Goal: Task Accomplishment & Management: Use online tool/utility

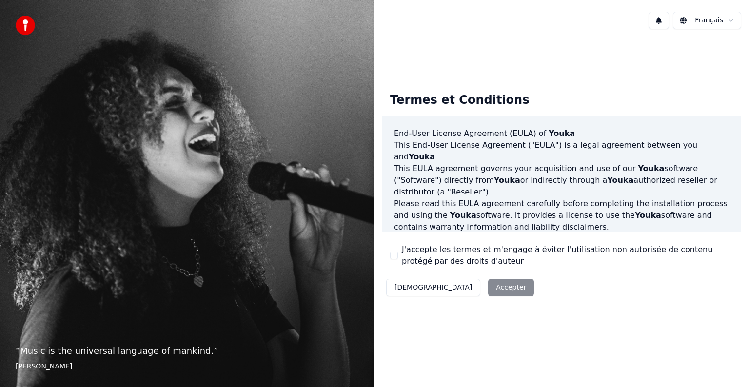
click at [391, 261] on div "J'accepte les termes et m'engage à éviter l'utilisation non autorisée de conten…" at bounding box center [561, 255] width 343 height 23
click at [393, 254] on button "J'accepte les termes et m'engage à éviter l'utilisation non autorisée de conten…" at bounding box center [394, 256] width 8 height 8
click at [488, 287] on button "Accepter" at bounding box center [511, 288] width 46 height 18
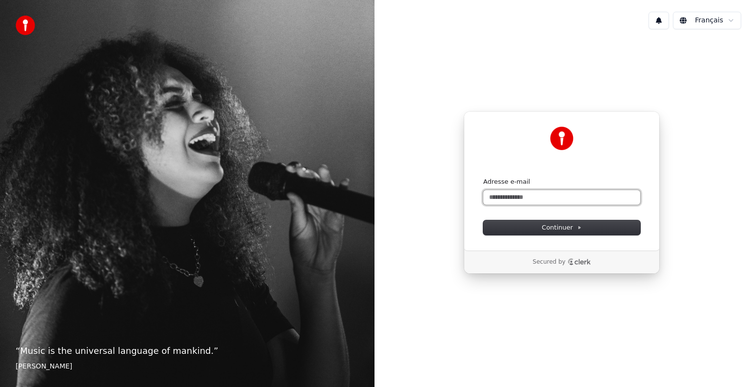
click at [565, 200] on input "Adresse e-mail" at bounding box center [561, 197] width 157 height 15
click at [573, 227] on span "Continuer" at bounding box center [562, 227] width 40 height 9
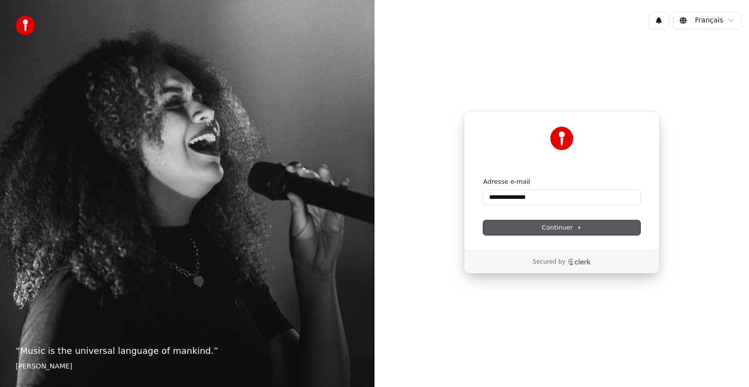
type input "**********"
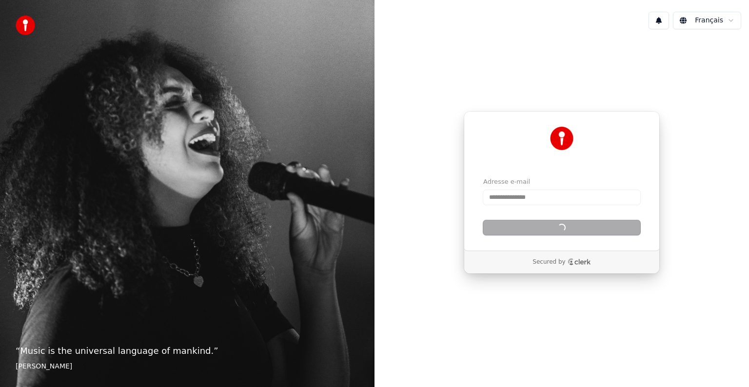
click at [573, 227] on div "Continuer" at bounding box center [561, 228] width 157 height 15
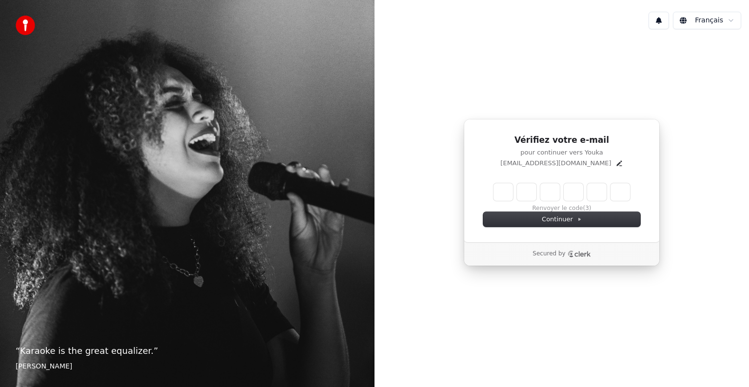
click at [503, 184] on input "Enter verification code" at bounding box center [562, 192] width 137 height 18
type input "******"
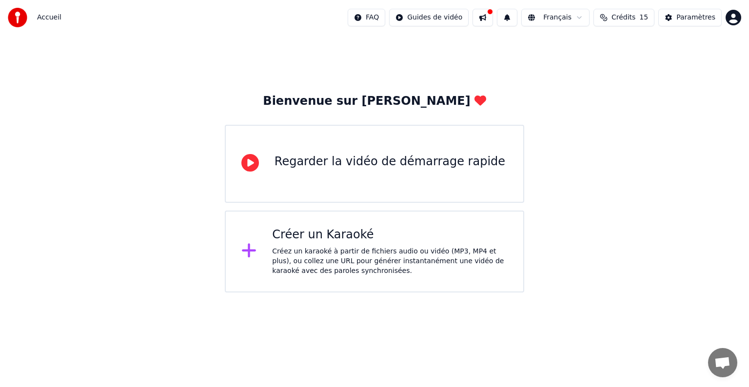
click at [388, 248] on div "Créez un karaoké à partir de fichiers audio ou vidéo (MP3, MP4 et plus), ou col…" at bounding box center [390, 261] width 236 height 29
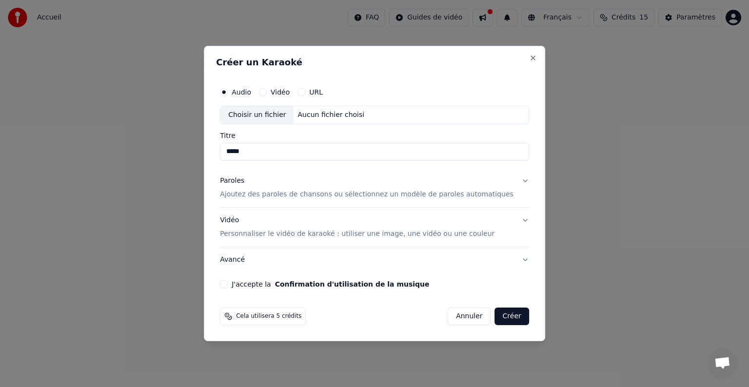
type input "*****"
click at [512, 181] on button "Paroles Ajoutez des paroles de chansons ou sélectionnez un modèle de paroles au…" at bounding box center [374, 187] width 309 height 39
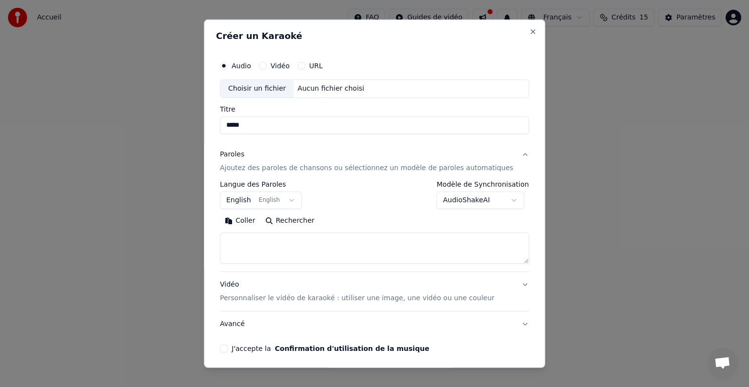
click at [301, 201] on button "English English" at bounding box center [261, 201] width 82 height 18
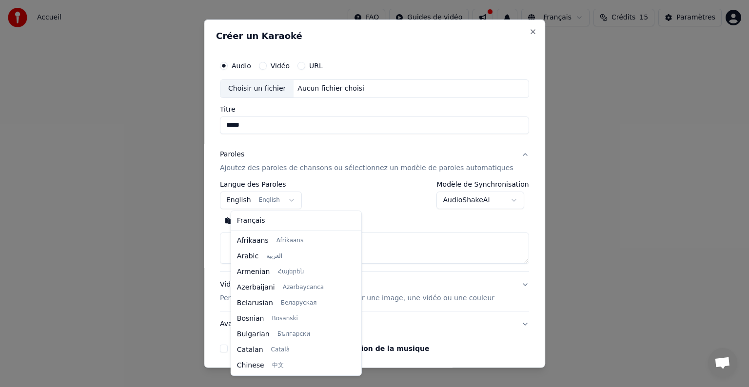
scroll to position [78, 0]
select select "**"
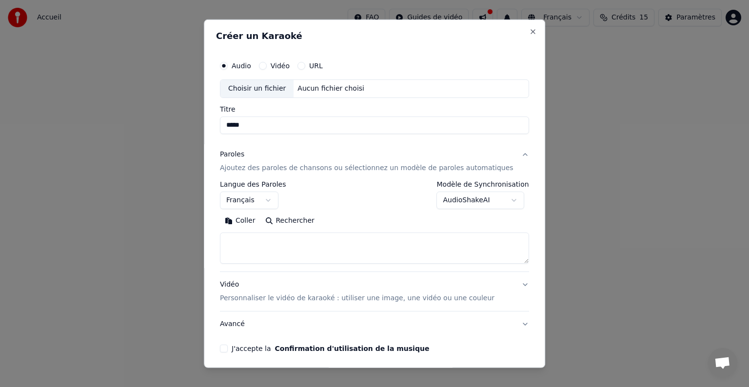
click at [283, 238] on textarea at bounding box center [374, 248] width 309 height 31
paste textarea "**********"
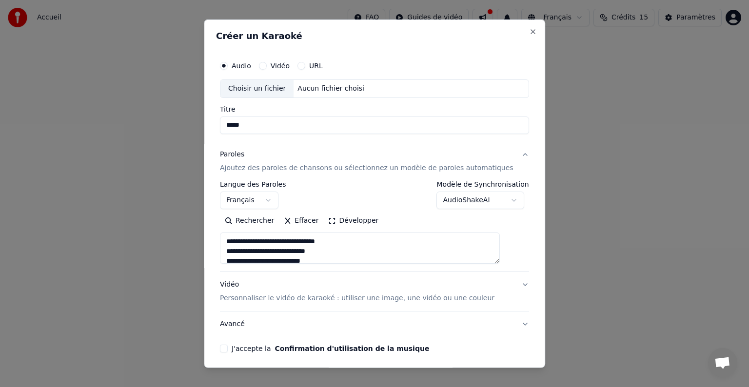
scroll to position [314, 0]
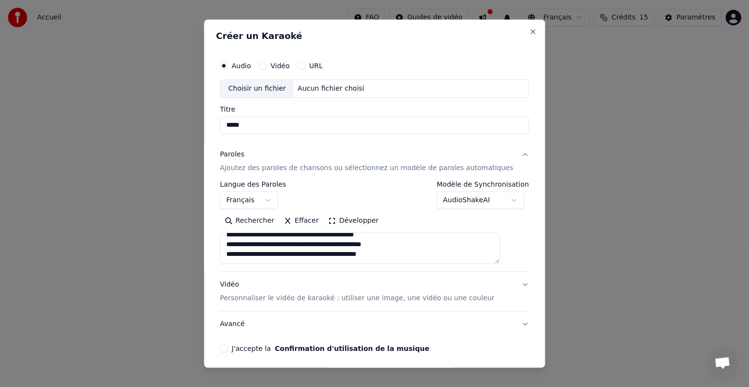
type textarea "**********"
click at [352, 287] on div "Vidéo Personnaliser le vidéo de karaoké : utiliser une image, une vidéo ou une …" at bounding box center [357, 291] width 275 height 23
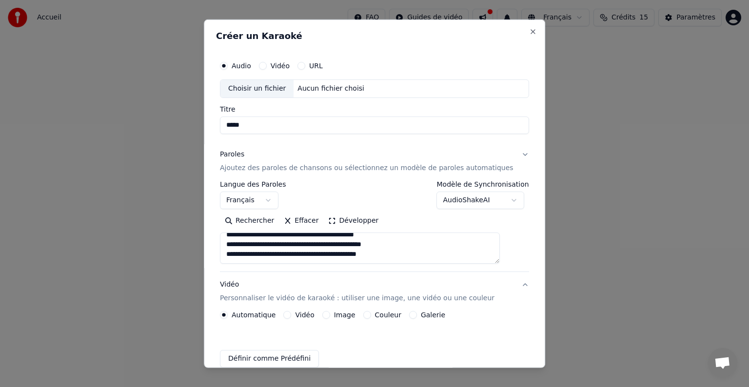
click at [352, 311] on div "Automatique Vidéo Image Couleur Galerie Définir comme Prédéfini" at bounding box center [374, 339] width 309 height 57
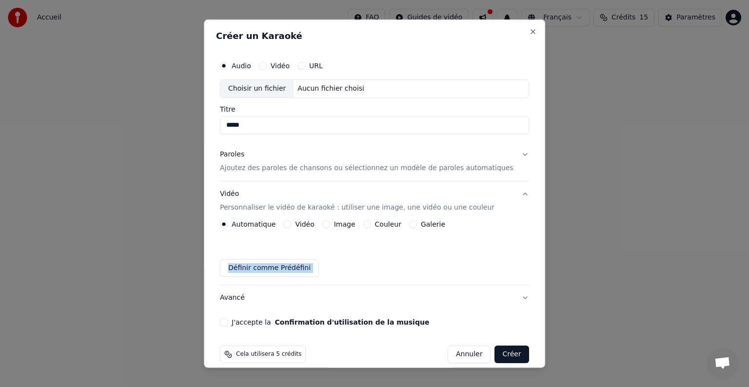
click at [354, 287] on button "Avancé" at bounding box center [374, 297] width 309 height 25
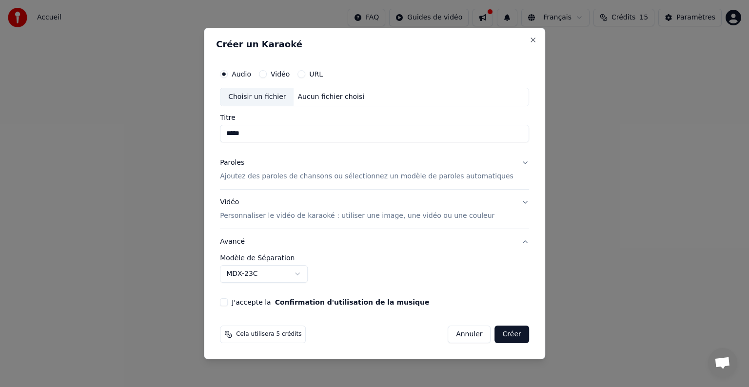
click at [512, 205] on button "Vidéo Personnaliser le vidéo de karaoké : utiliser une image, une vidéo ou une …" at bounding box center [374, 209] width 309 height 39
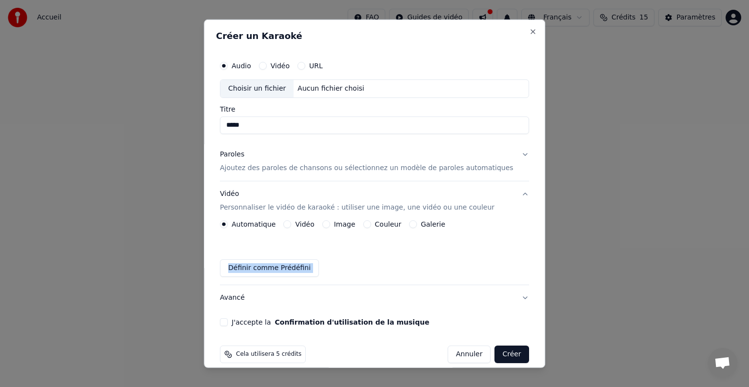
click at [228, 319] on button "J'accepte la Confirmation d'utilisation de la musique" at bounding box center [224, 323] width 8 height 8
click at [280, 87] on div "Choisir un fichier" at bounding box center [257, 89] width 73 height 18
type input "**********"
click at [505, 151] on button "Paroles Ajoutez des paroles de chansons ou sélectionnez un modèle de paroles au…" at bounding box center [374, 161] width 309 height 39
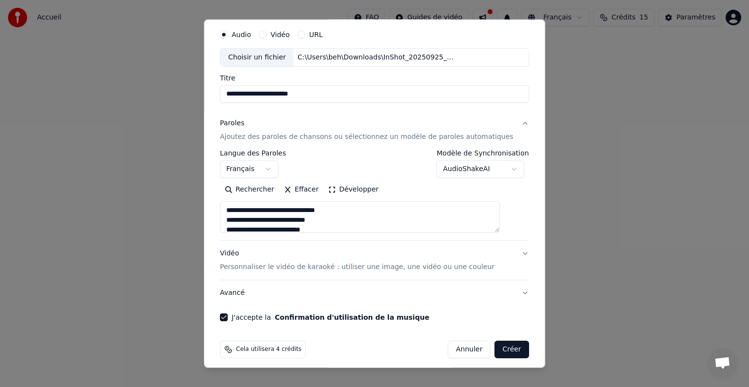
scroll to position [37, 0]
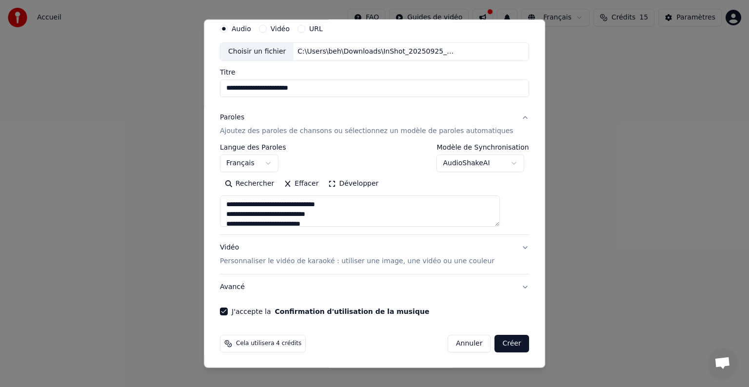
click at [495, 342] on button "Créer" at bounding box center [512, 344] width 34 height 18
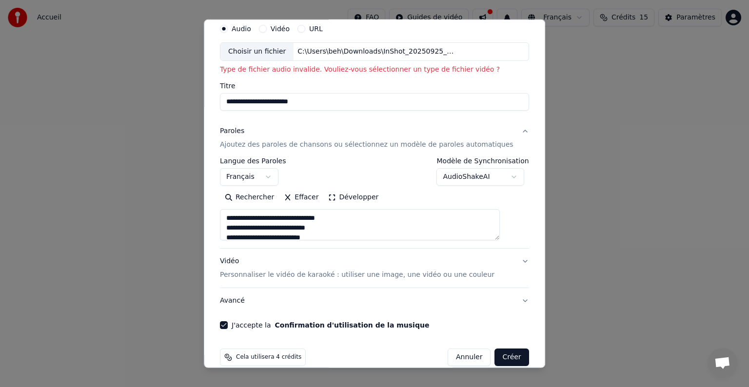
click at [471, 55] on div "Choisir un fichier C:\Users\beh\Downloads\InShot_20250925_102622368.mp4" at bounding box center [374, 51] width 309 height 19
click at [496, 354] on button "Créer" at bounding box center [512, 358] width 34 height 18
click at [473, 52] on div "Choisir un fichier C:\Users\beh\Downloads\InShot_20250925_102622368.mp4" at bounding box center [374, 51] width 309 height 19
click at [497, 357] on button "Créer" at bounding box center [512, 358] width 34 height 18
click at [381, 52] on div "C:\Users\beh\Desktop\InShot_20250925_102622368.mp4" at bounding box center [377, 52] width 166 height 10
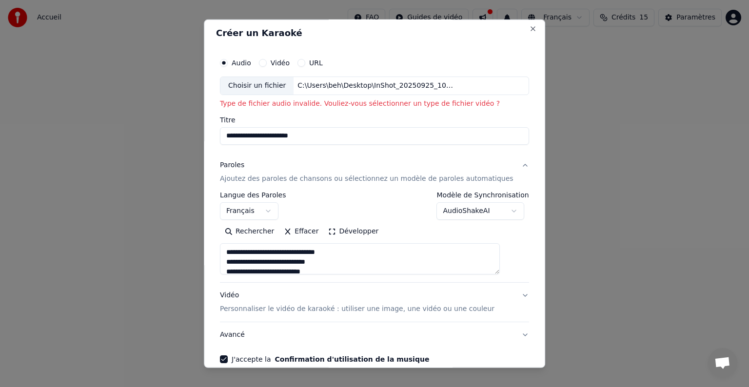
scroll to position [0, 0]
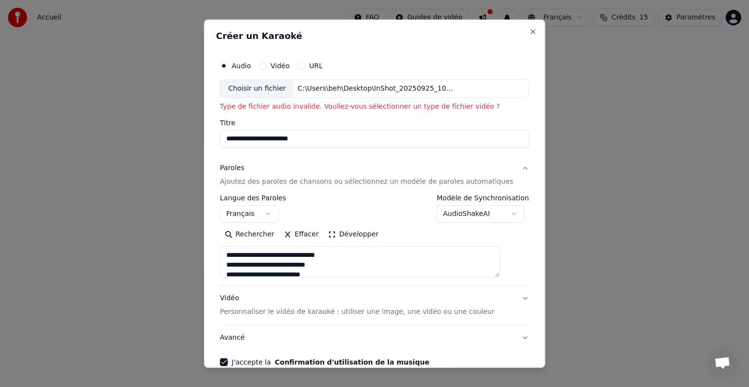
click at [275, 70] on div "Audio Vidéo URL" at bounding box center [374, 66] width 309 height 20
click at [267, 66] on button "Vidéo" at bounding box center [263, 66] width 8 height 8
click at [286, 89] on div "Choisir un fichier" at bounding box center [257, 89] width 73 height 18
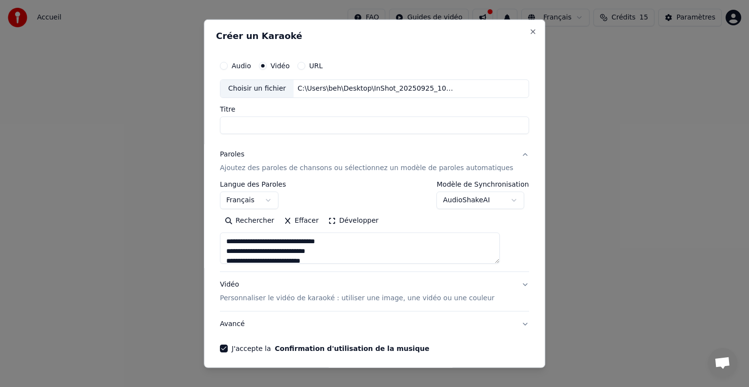
type input "**********"
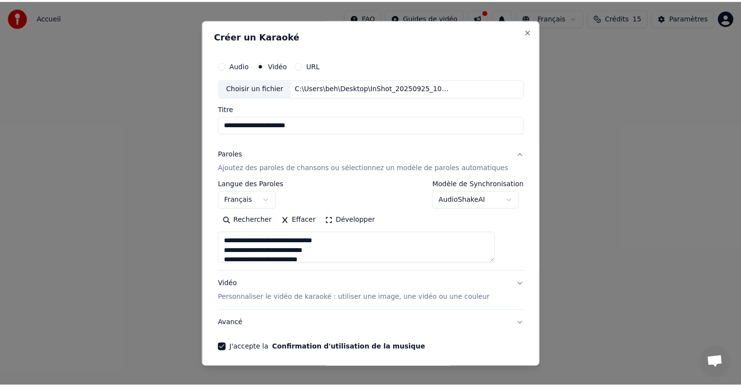
scroll to position [37, 0]
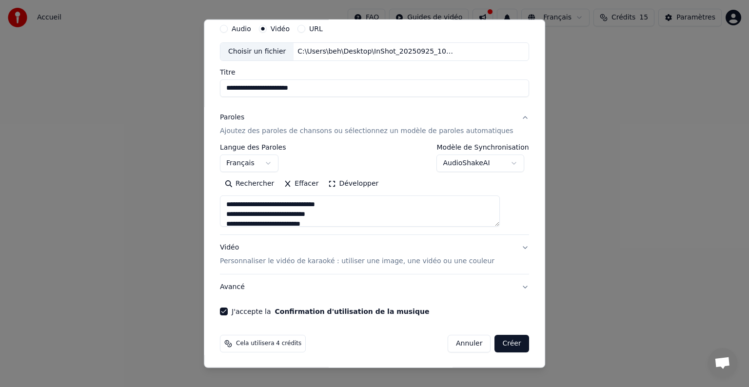
click at [495, 349] on button "Créer" at bounding box center [512, 344] width 34 height 18
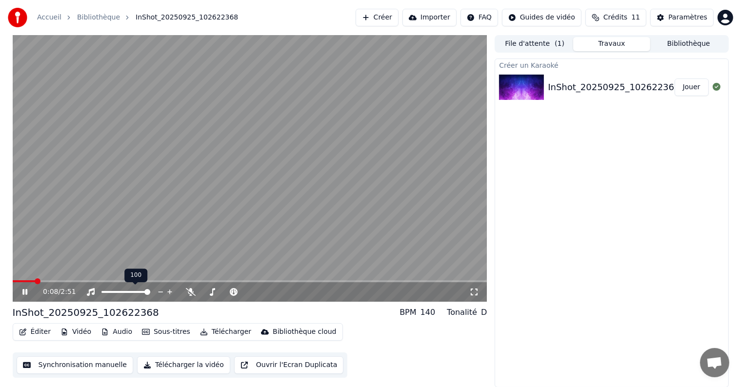
click at [114, 291] on div at bounding box center [135, 292] width 79 height 10
click at [121, 291] on span at bounding box center [111, 292] width 20 height 2
click at [114, 291] on span at bounding box center [107, 292] width 13 height 2
click at [26, 295] on icon at bounding box center [24, 292] width 5 height 6
click at [113, 332] on button "Audio" at bounding box center [116, 332] width 39 height 14
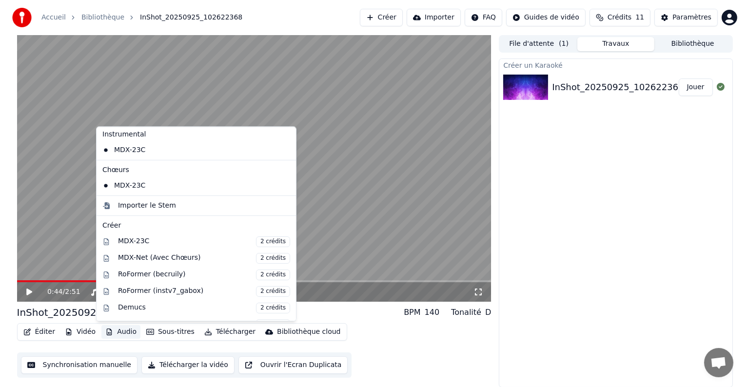
scroll to position [0, 0]
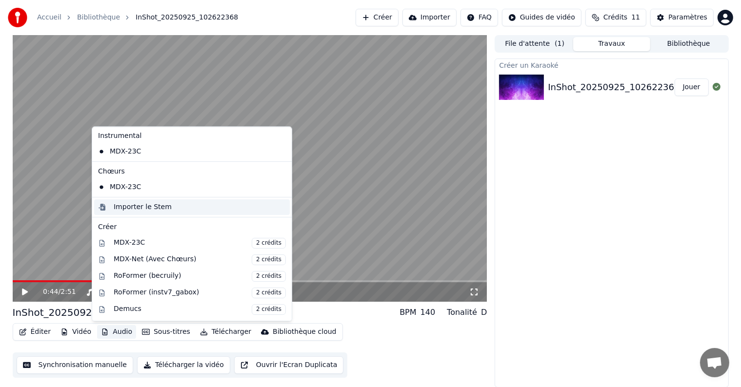
click at [159, 207] on div "Importer le Stem" at bounding box center [143, 207] width 58 height 10
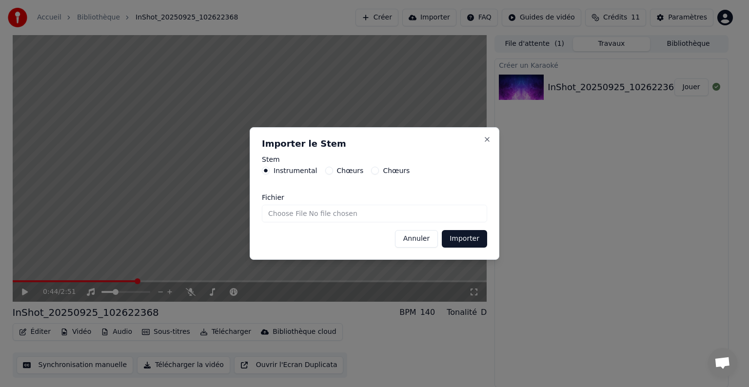
click at [327, 173] on button "Chœurs" at bounding box center [329, 171] width 8 height 8
click at [414, 243] on button "Annuler" at bounding box center [416, 239] width 43 height 18
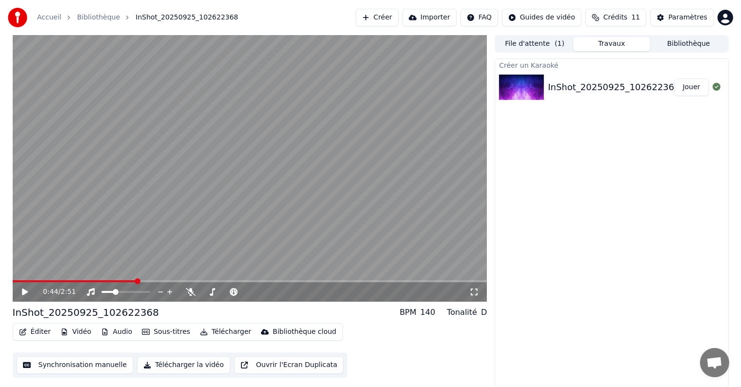
click at [43, 331] on button "Éditer" at bounding box center [35, 332] width 40 height 14
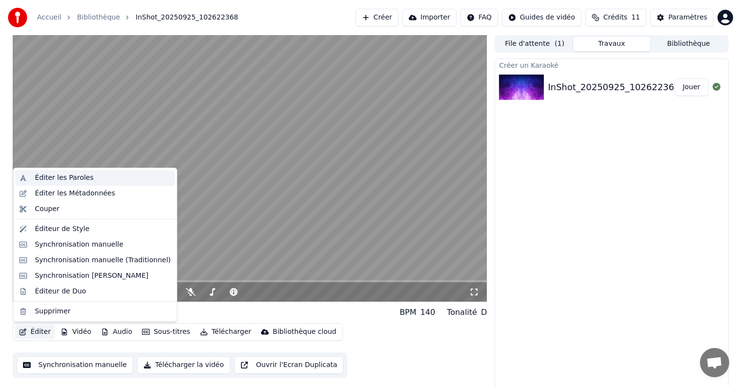
click at [72, 180] on div "Éditer les Paroles" at bounding box center [64, 178] width 59 height 10
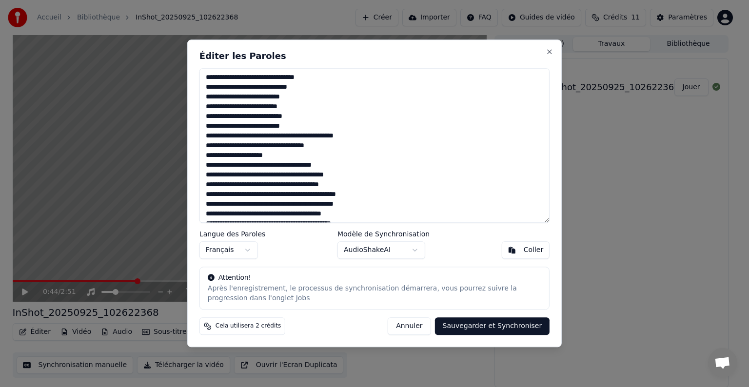
click at [416, 249] on body "Accueil Bibliothèque InShot_20250925_102622368 Créer Importer FAQ Guides de vid…" at bounding box center [370, 193] width 741 height 387
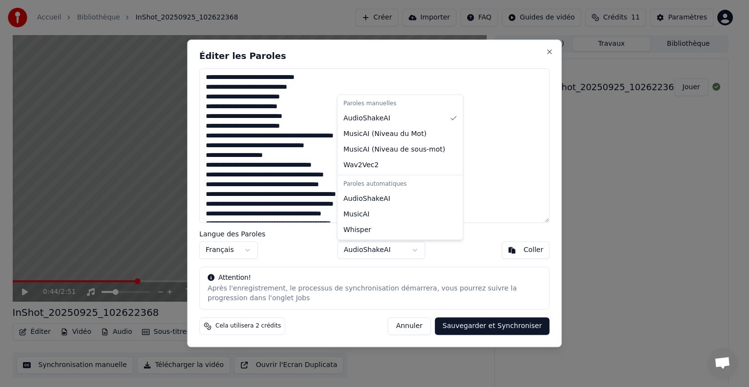
click at [413, 324] on body "Accueil Bibliothèque InShot_20250925_102622368 Créer Importer FAQ Guides de vid…" at bounding box center [370, 193] width 741 height 387
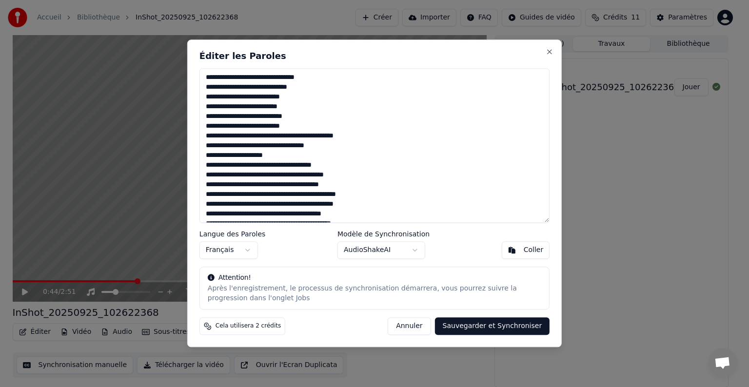
click at [413, 324] on button "Annuler" at bounding box center [409, 327] width 43 height 18
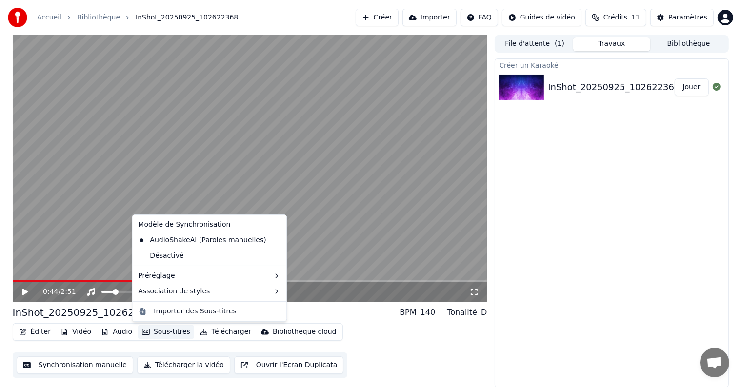
click at [144, 336] on icon "button" at bounding box center [146, 332] width 8 height 7
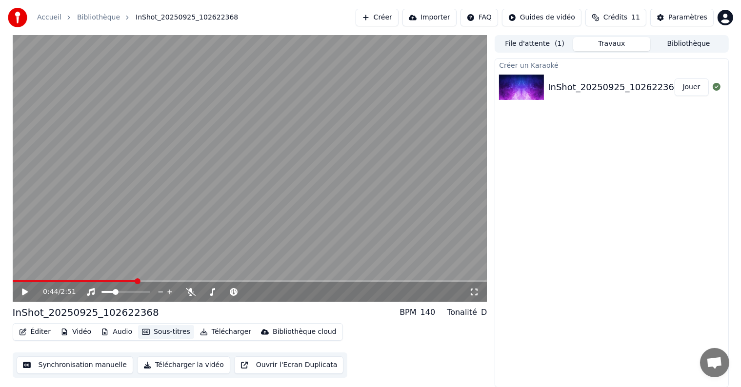
click at [144, 336] on icon "button" at bounding box center [146, 332] width 8 height 7
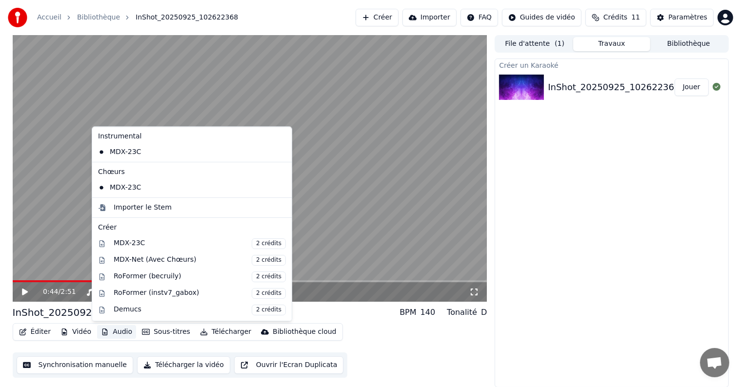
click at [119, 335] on button "Audio" at bounding box center [116, 332] width 39 height 14
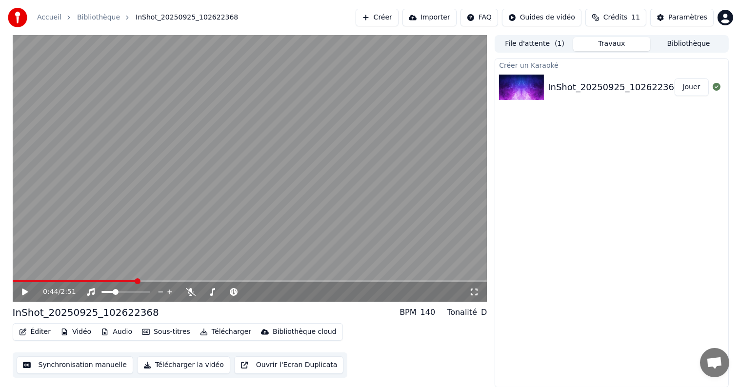
click at [629, 253] on div "Créer un Karaoké InShot_20250925_102622368 Jouer" at bounding box center [612, 223] width 234 height 329
click at [667, 14] on button "Paramètres" at bounding box center [681, 18] width 63 height 18
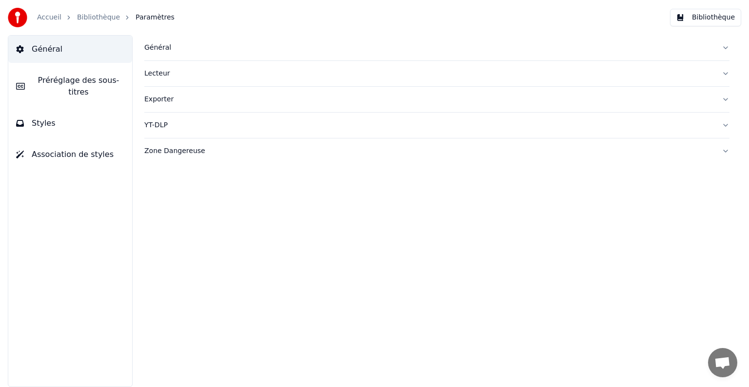
click at [720, 15] on button "Bibliothèque" at bounding box center [705, 18] width 71 height 18
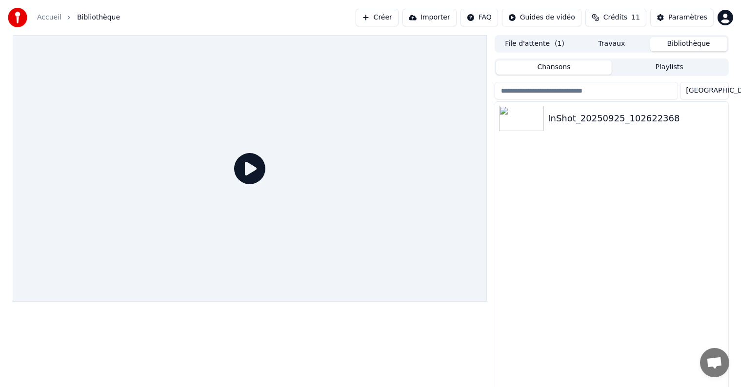
click at [565, 75] on div "Chansons Playlists" at bounding box center [612, 68] width 234 height 18
click at [574, 69] on button "Chansons" at bounding box center [554, 67] width 116 height 14
click at [579, 121] on div "InShot_20250925_102622368" at bounding box center [631, 119] width 166 height 14
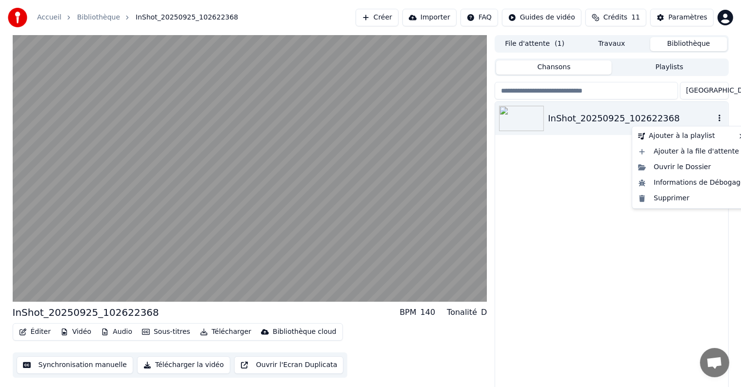
click at [715, 123] on button "button" at bounding box center [720, 119] width 10 height 12
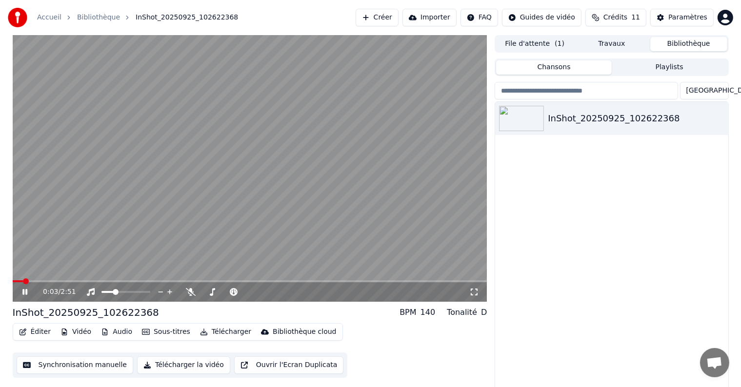
click at [25, 292] on icon at bounding box center [24, 292] width 5 height 6
click at [191, 293] on icon at bounding box center [191, 292] width 10 height 8
click at [105, 292] on span at bounding box center [108, 292] width 6 height 6
click at [29, 291] on icon at bounding box center [31, 292] width 23 height 8
click at [13, 284] on span at bounding box center [16, 282] width 6 height 6
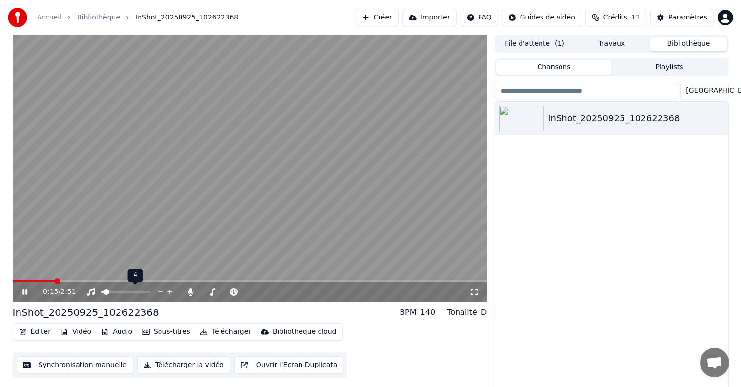
click at [118, 293] on div at bounding box center [135, 292] width 79 height 10
click at [121, 292] on span at bounding box center [125, 292] width 49 height 2
click at [116, 292] on span at bounding box center [118, 292] width 6 height 6
click at [25, 290] on icon at bounding box center [31, 292] width 23 height 8
click at [13, 281] on span at bounding box center [16, 282] width 6 height 6
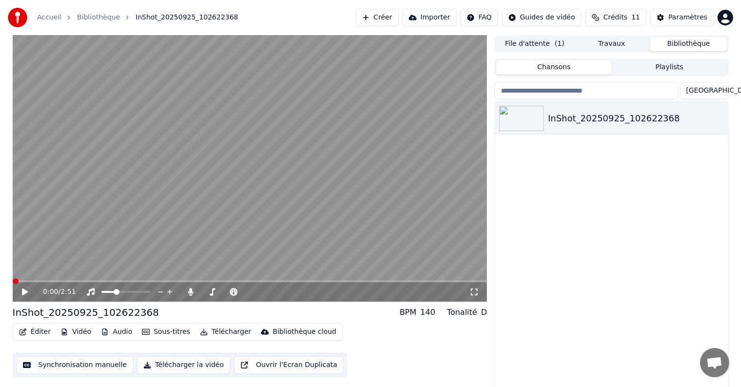
click at [17, 281] on span at bounding box center [16, 282] width 6 height 6
click at [29, 296] on icon at bounding box center [31, 292] width 23 height 8
click at [156, 334] on button "Sous-titres" at bounding box center [166, 332] width 56 height 14
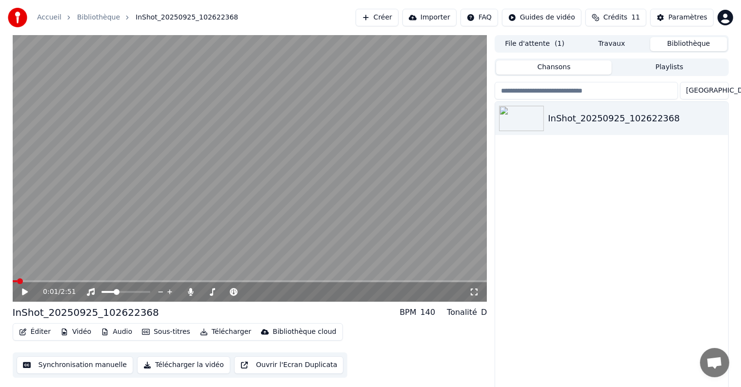
click at [258, 101] on video at bounding box center [250, 168] width 475 height 267
click at [721, 117] on icon "button" at bounding box center [720, 118] width 10 height 8
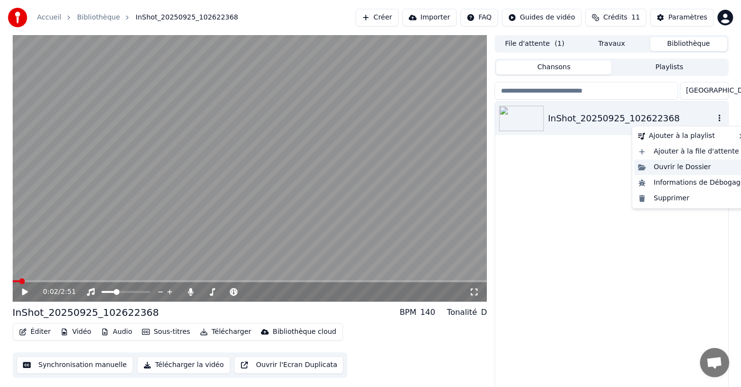
click at [691, 172] on div "Ouvrir le Dossier" at bounding box center [691, 168] width 115 height 16
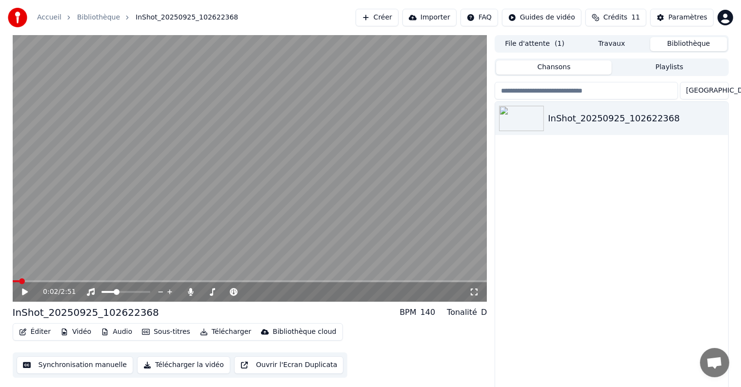
click at [397, 20] on button "Créer" at bounding box center [377, 18] width 43 height 18
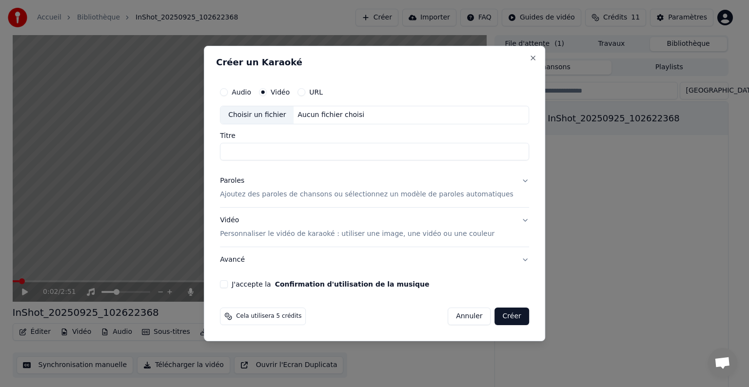
click at [398, 113] on div "Choisir un fichier Aucun fichier choisi" at bounding box center [374, 115] width 309 height 19
drag, startPoint x: 336, startPoint y: 152, endPoint x: 211, endPoint y: 150, distance: 124.4
click at [211, 150] on body "**********" at bounding box center [370, 193] width 741 height 387
type input "*********"
click at [509, 184] on button "Paroles Ajoutez des paroles de chansons ou sélectionnez un modèle de paroles au…" at bounding box center [374, 187] width 309 height 39
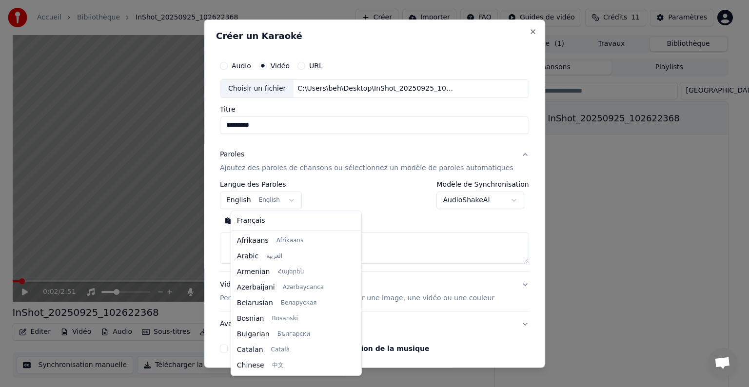
click at [288, 199] on body "**********" at bounding box center [370, 193] width 741 height 387
select select "**"
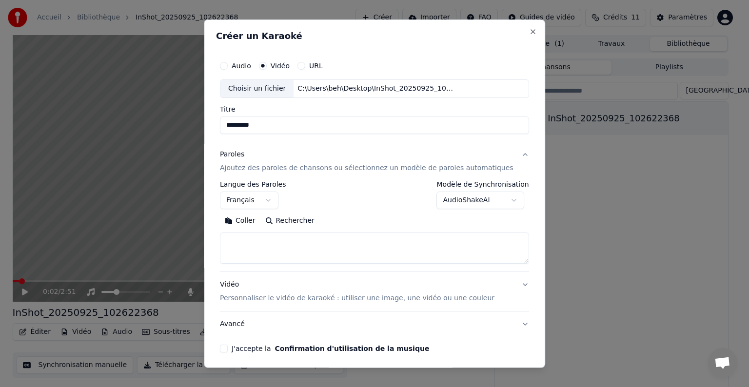
click at [271, 238] on textarea at bounding box center [374, 248] width 309 height 31
paste textarea "**********"
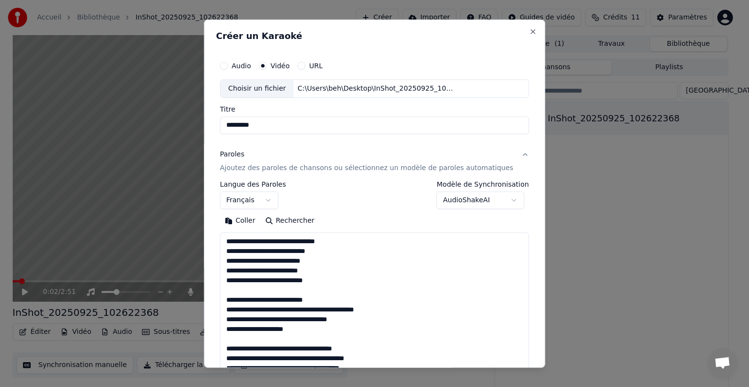
scroll to position [314, 0]
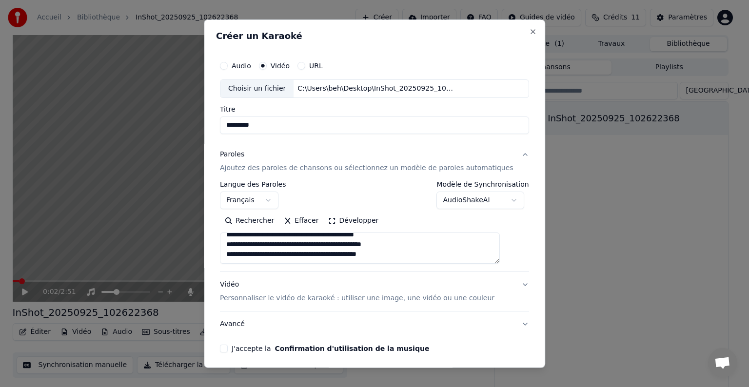
type textarea "**********"
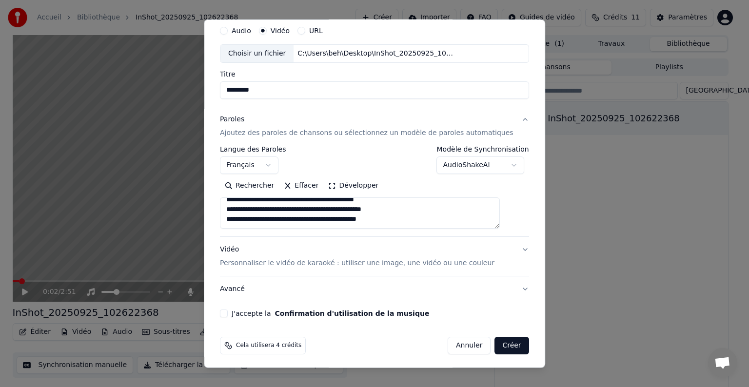
scroll to position [37, 0]
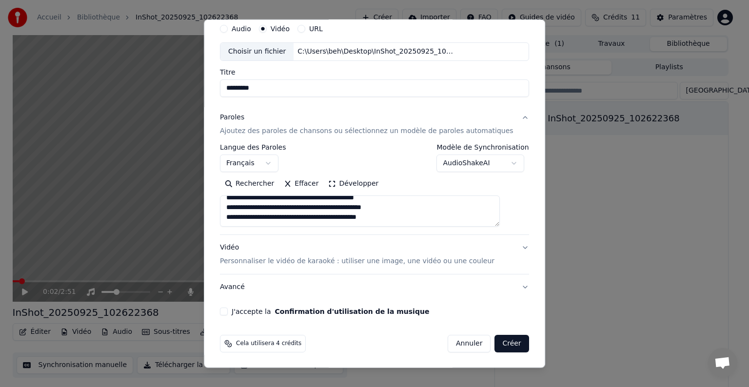
click at [506, 248] on button "Vidéo Personnaliser le vidéo de karaoké : utiliser une image, une vidéo ou une …" at bounding box center [374, 254] width 309 height 39
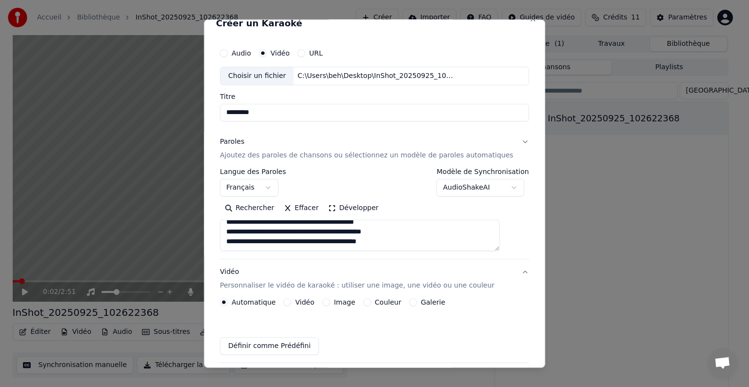
scroll to position [11, 0]
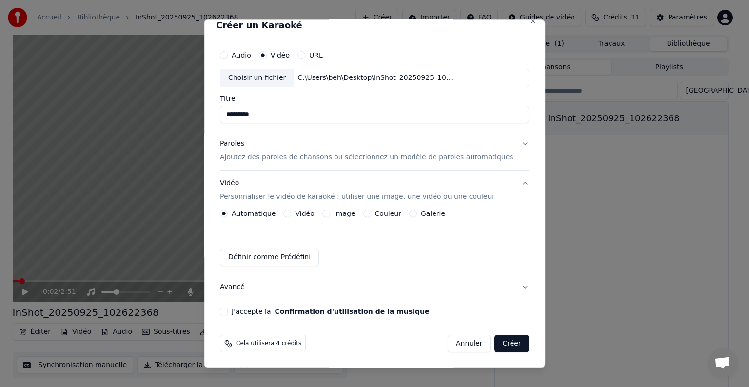
click at [228, 312] on button "J'accepte la Confirmation d'utilisation de la musique" at bounding box center [224, 312] width 8 height 8
click at [500, 347] on button "Créer" at bounding box center [512, 344] width 34 height 18
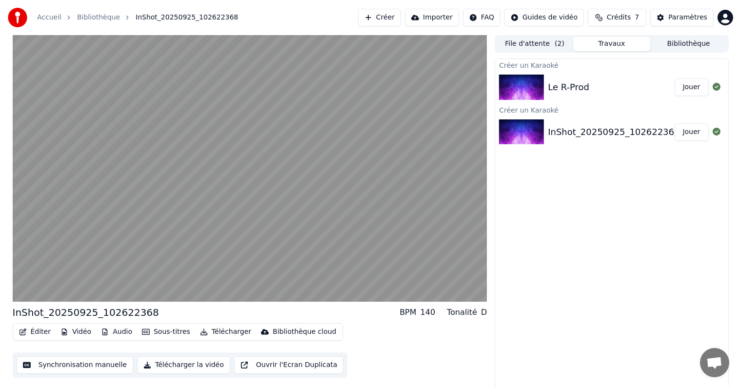
click at [581, 72] on div "Le R-Prod Jouer" at bounding box center [611, 87] width 233 height 33
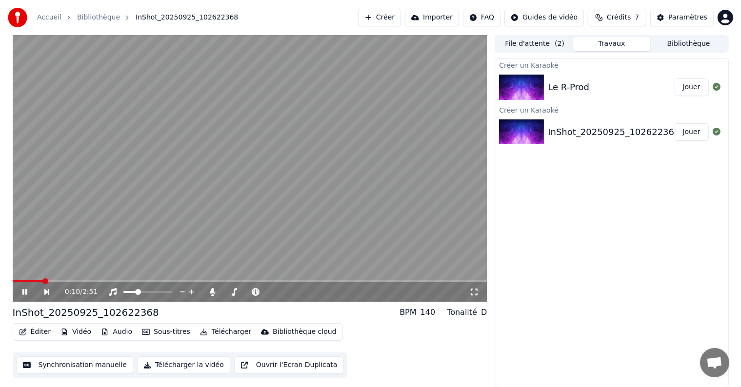
click at [696, 80] on button "Jouer" at bounding box center [692, 88] width 34 height 18
click at [20, 291] on icon at bounding box center [31, 292] width 22 height 8
click at [74, 315] on div "InShot_20250925_102622368" at bounding box center [86, 313] width 146 height 14
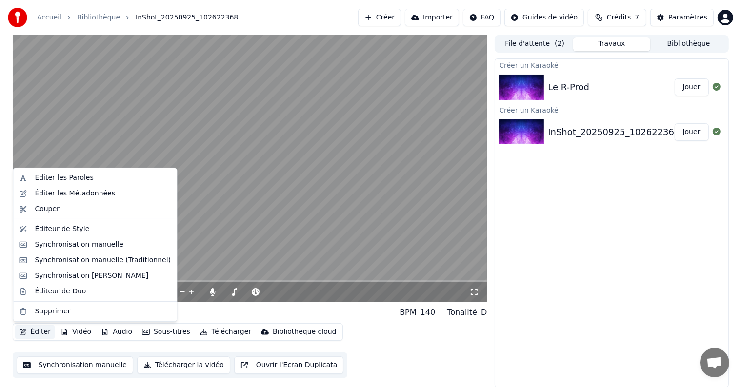
click at [36, 328] on button "Éditer" at bounding box center [35, 332] width 40 height 14
click at [68, 208] on div "Couper" at bounding box center [103, 209] width 136 height 10
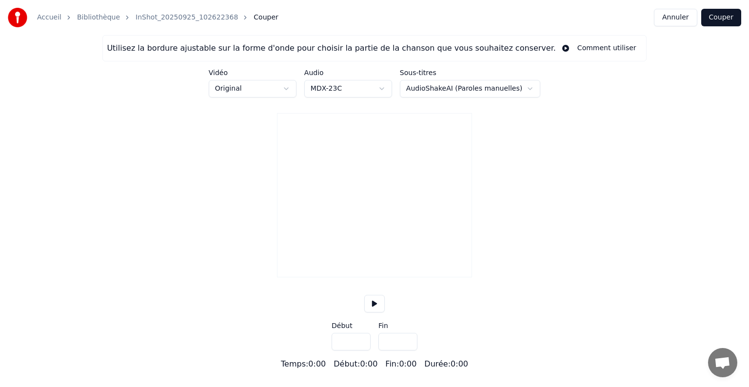
type input "*****"
click at [68, 208] on div "Utilisez la bordure ajustable sur la forme d'onde pour choisir la partie de la …" at bounding box center [374, 202] width 749 height 335
click at [675, 14] on button "Annuler" at bounding box center [675, 18] width 43 height 18
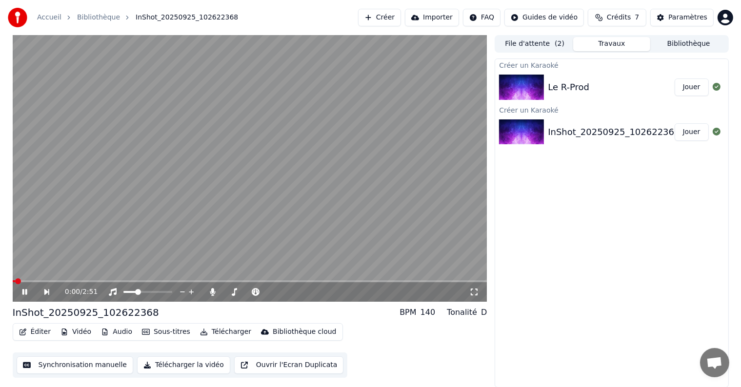
click at [29, 324] on div "Éditer Vidéo Audio Sous-titres Télécharger Bibliothèque cloud" at bounding box center [178, 332] width 330 height 18
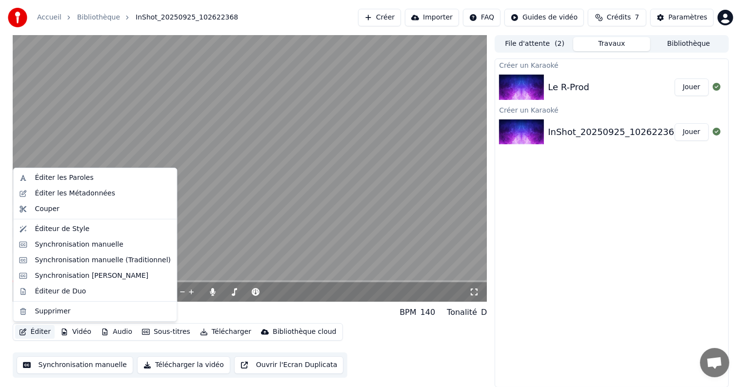
click at [30, 327] on button "Éditer" at bounding box center [35, 332] width 40 height 14
click at [442, 133] on video at bounding box center [250, 168] width 475 height 267
click at [46, 331] on button "Éditer" at bounding box center [35, 332] width 40 height 14
click at [80, 184] on div "Éditer les Paroles" at bounding box center [95, 178] width 160 height 16
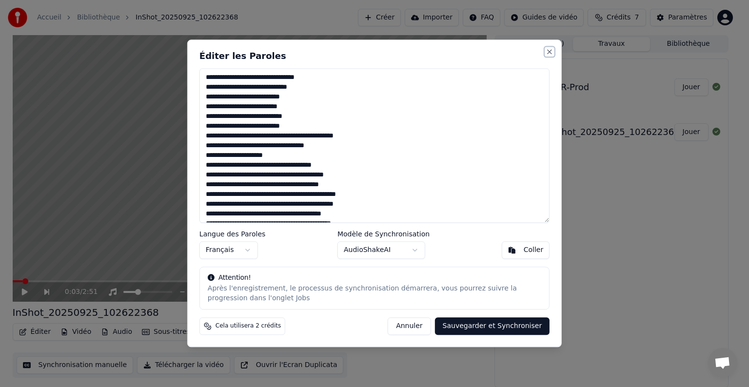
click at [549, 52] on button "Close" at bounding box center [550, 52] width 8 height 8
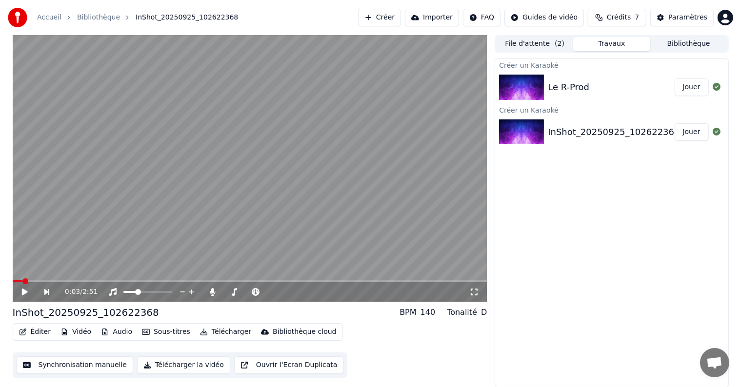
click at [30, 331] on button "Éditer" at bounding box center [35, 332] width 40 height 14
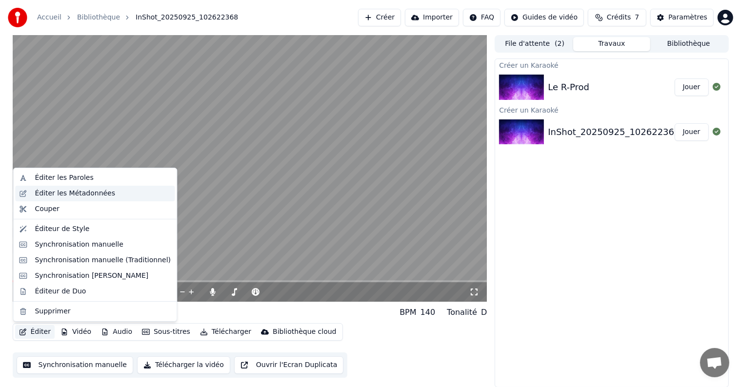
click at [142, 195] on div "Éditer les Métadonnées" at bounding box center [103, 194] width 136 height 10
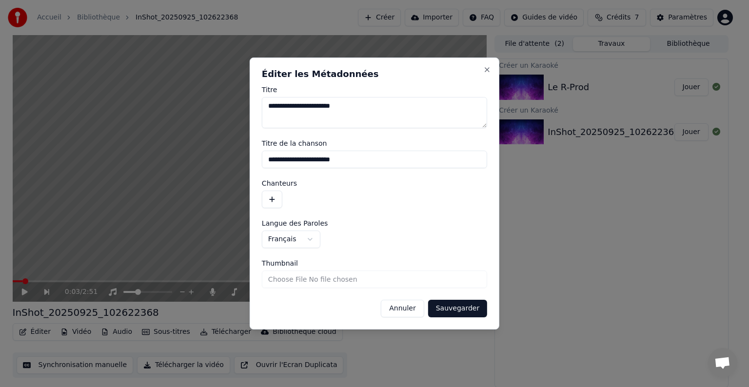
drag, startPoint x: 373, startPoint y: 101, endPoint x: 217, endPoint y: 117, distance: 157.4
click at [217, 117] on body "**********" at bounding box center [370, 193] width 741 height 387
drag, startPoint x: 332, startPoint y: 115, endPoint x: 255, endPoint y: 121, distance: 76.8
click at [255, 121] on div "**********" at bounding box center [375, 194] width 250 height 272
type textarea "*********"
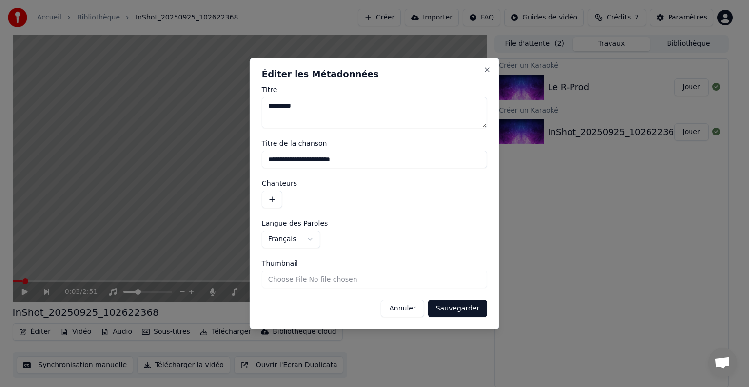
drag, startPoint x: 376, startPoint y: 159, endPoint x: 203, endPoint y: 155, distance: 173.2
click at [203, 155] on body "**********" at bounding box center [370, 193] width 741 height 387
paste input
type input "*********"
click at [449, 302] on button "Sauvegarder" at bounding box center [457, 309] width 59 height 18
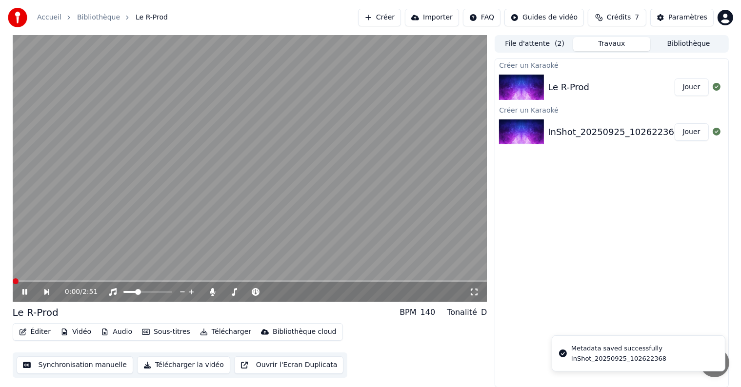
click at [25, 294] on icon at bounding box center [31, 292] width 22 height 8
click at [213, 331] on button "Télécharger" at bounding box center [225, 332] width 59 height 14
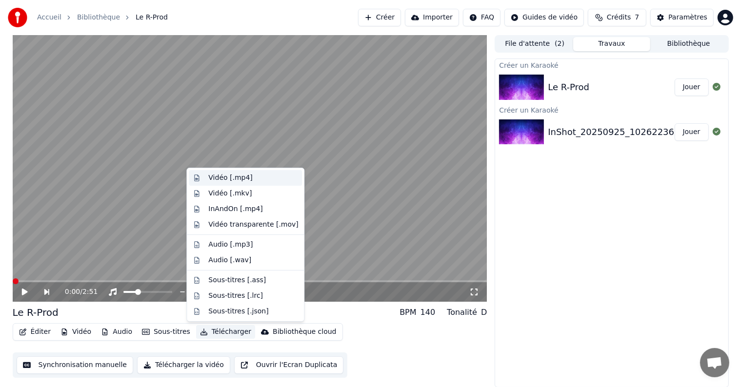
click at [240, 179] on div "Vidéo [.mp4]" at bounding box center [230, 178] width 44 height 10
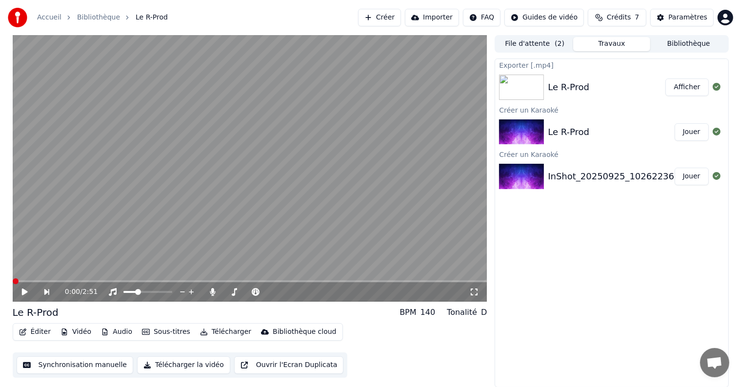
click at [683, 83] on button "Afficher" at bounding box center [686, 88] width 43 height 18
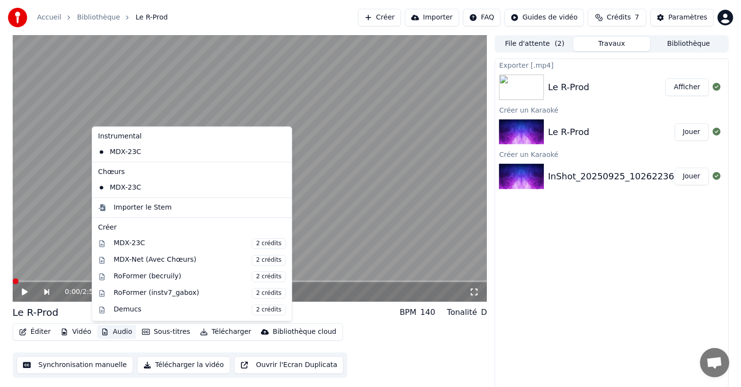
click at [121, 335] on button "Audio" at bounding box center [116, 332] width 39 height 14
